Goal: Information Seeking & Learning: Understand process/instructions

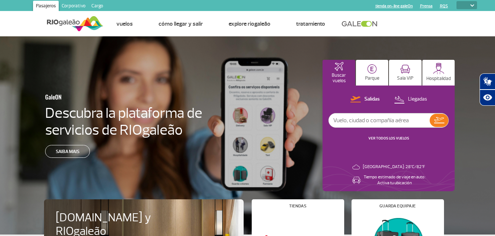
select select
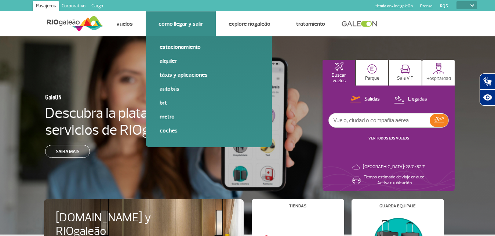
click at [172, 116] on link "Metro" at bounding box center [209, 117] width 98 height 8
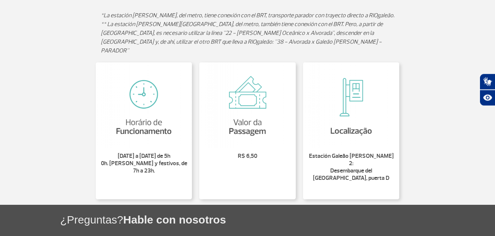
scroll to position [246, 0]
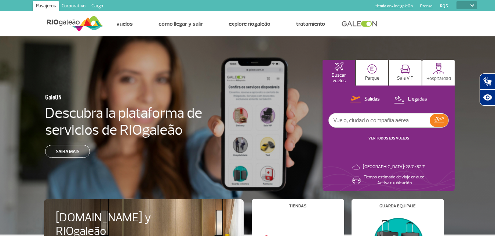
select select
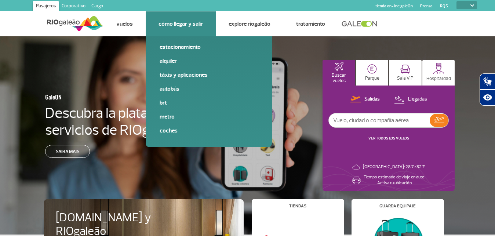
click at [169, 116] on link "Metro" at bounding box center [209, 117] width 98 height 8
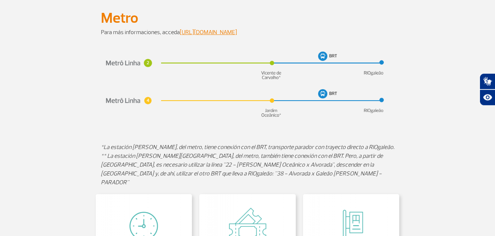
scroll to position [47, 0]
